Goal: Navigation & Orientation: Go to known website

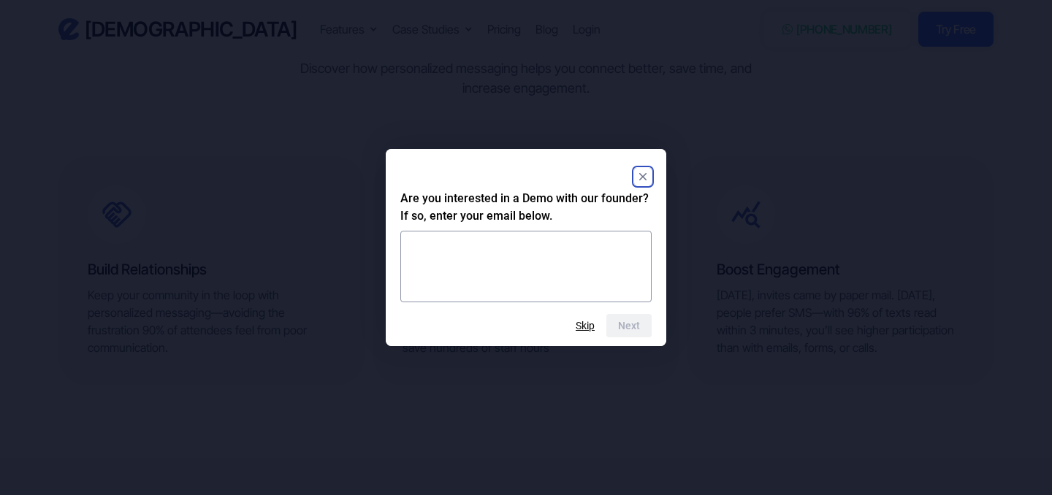
scroll to position [727, 0]
click at [575, 324] on div "Next Skip" at bounding box center [525, 325] width 251 height 23
click at [592, 327] on button "Skip" at bounding box center [584, 326] width 19 height 12
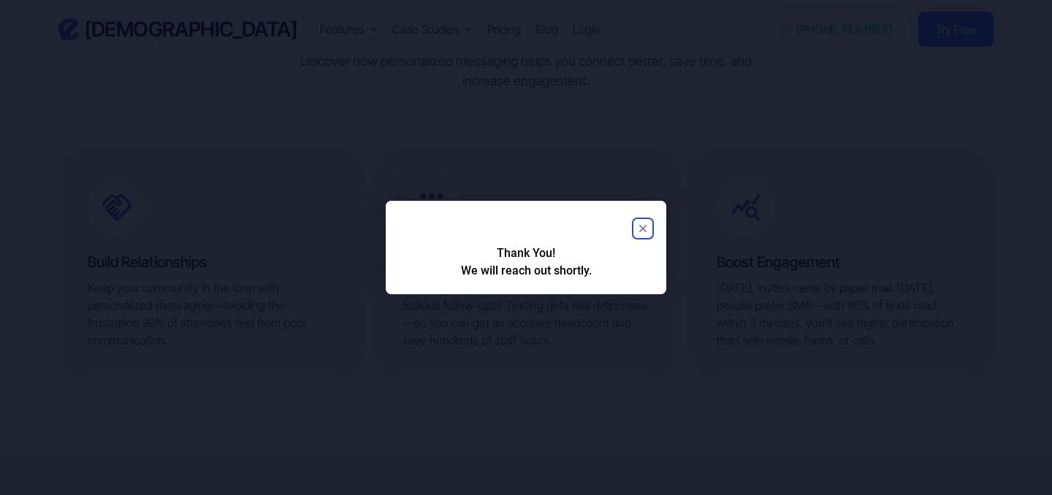
click at [645, 230] on icon "Close" at bounding box center [642, 228] width 7 height 7
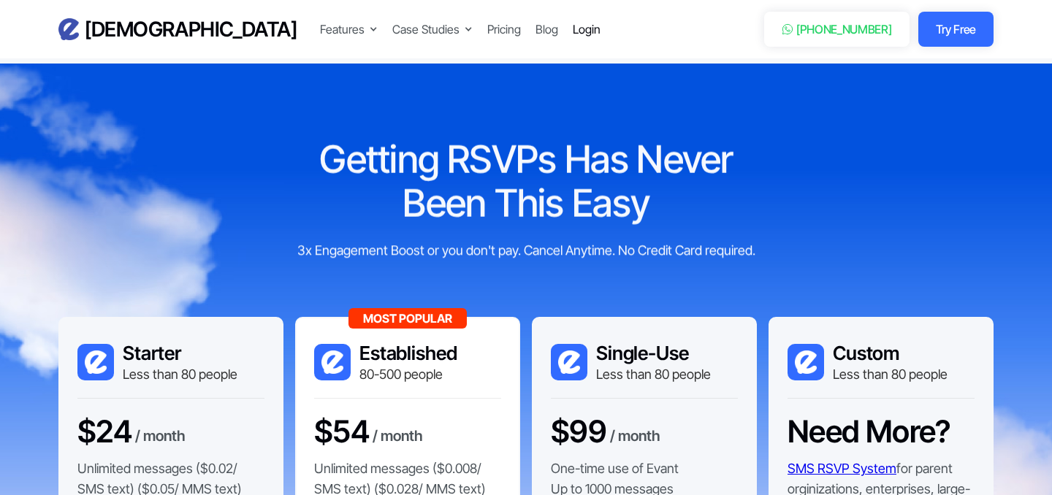
scroll to position [1087, 0]
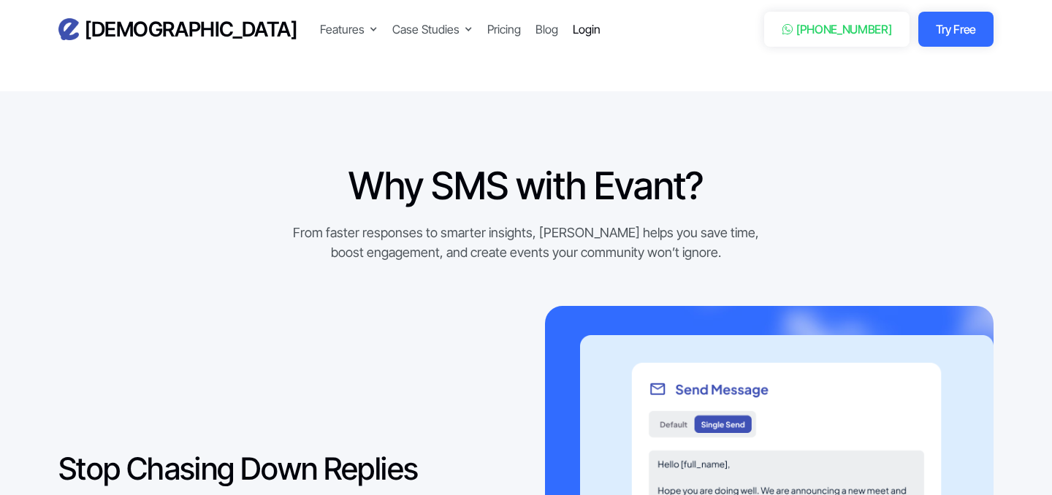
click at [573, 29] on div "Login" at bounding box center [587, 29] width 28 height 18
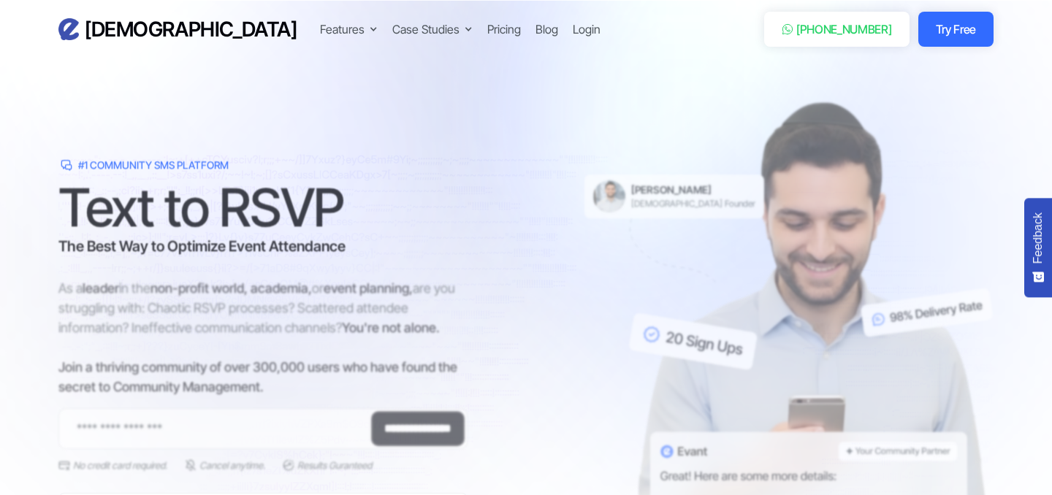
click at [573, 28] on div "Login" at bounding box center [587, 29] width 28 height 18
